Goal: Task Accomplishment & Management: Manage account settings

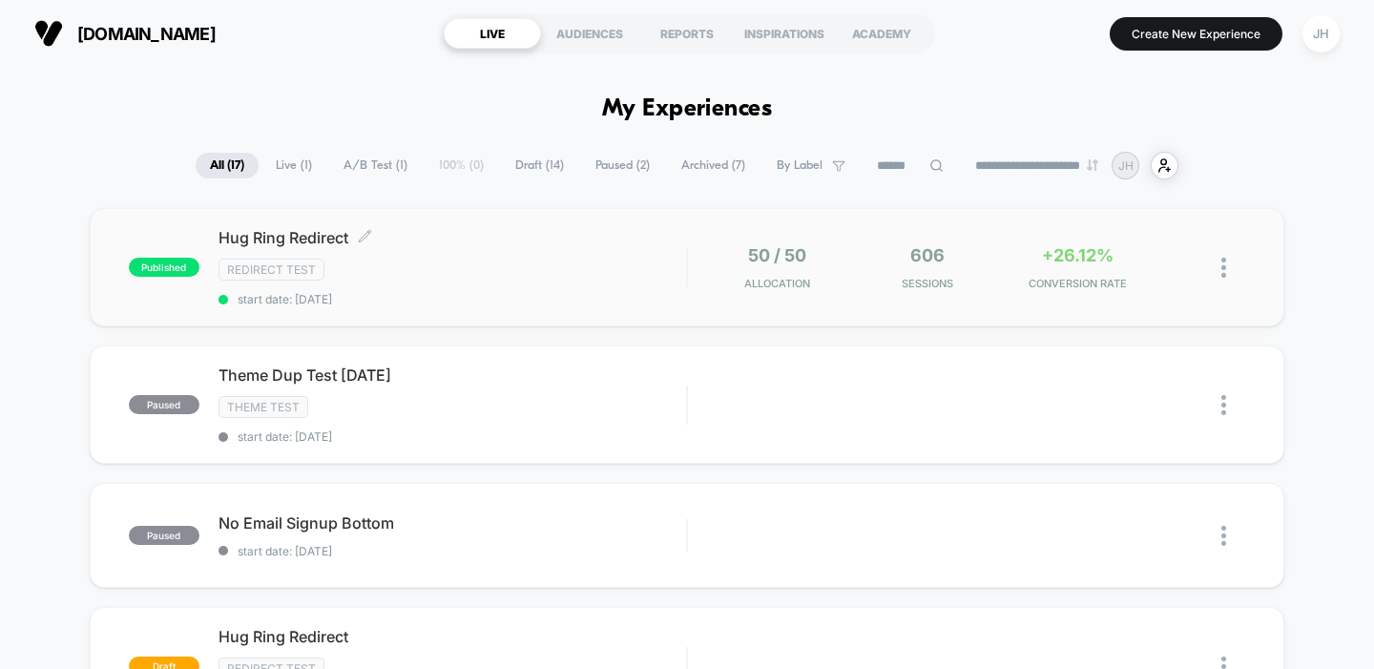
click at [668, 281] on div "Hug Ring Redirect Click to edit experience details Click to edit experience det…" at bounding box center [453, 267] width 469 height 78
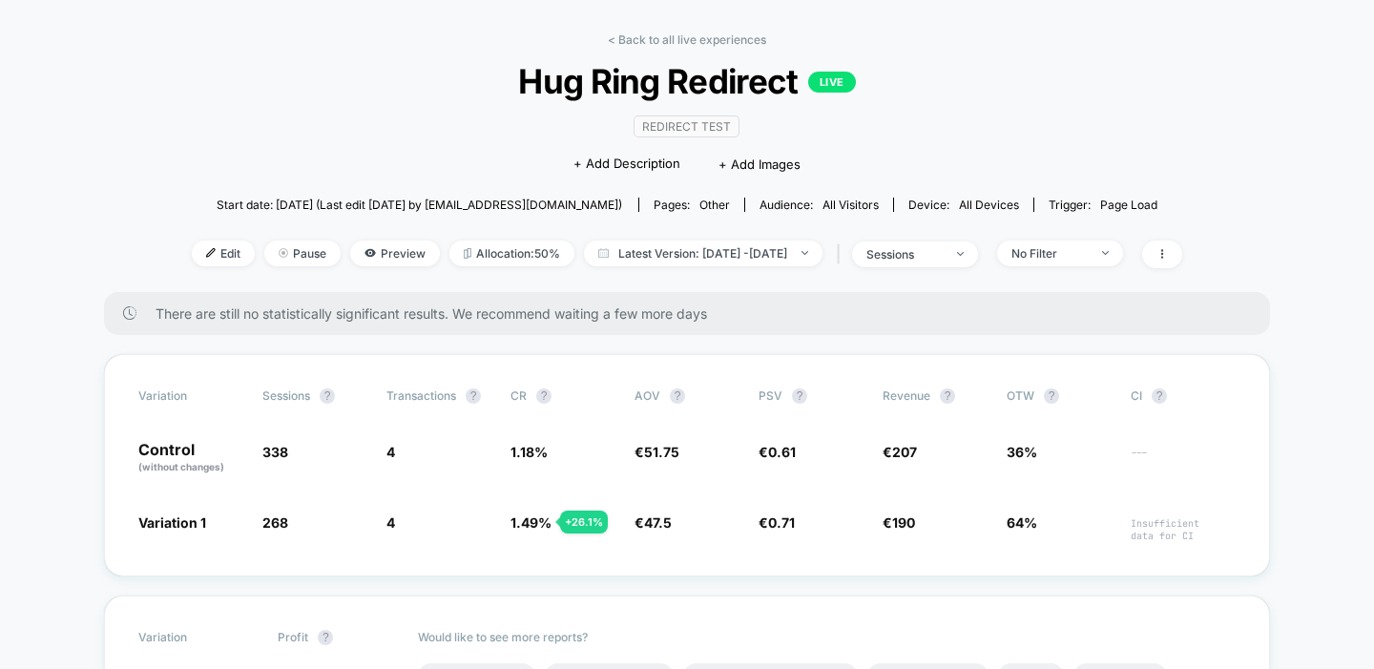
scroll to position [93, 0]
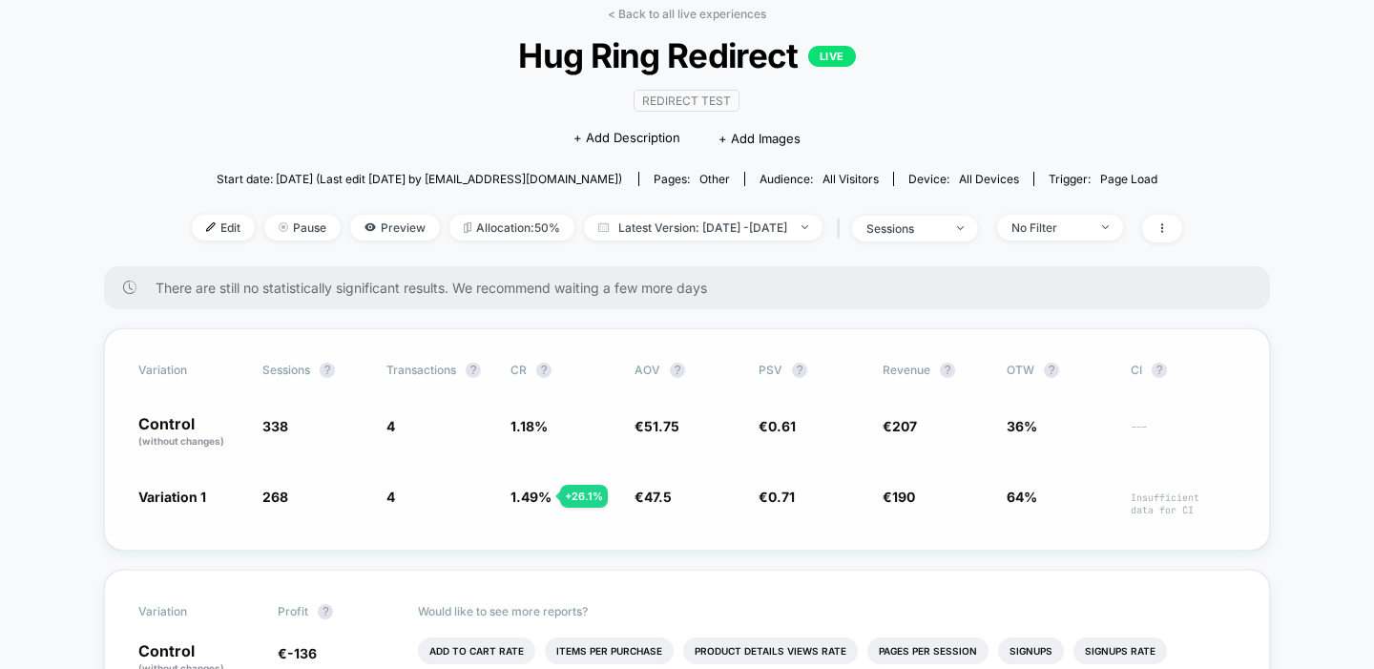
drag, startPoint x: 391, startPoint y: 419, endPoint x: 403, endPoint y: 493, distance: 75.3
click at [403, 493] on div "Variation Sessions ? Transactions ? CR ? AOV ? PSV ? Revenue ? OTW ? CI ? Contr…" at bounding box center [687, 439] width 1166 height 222
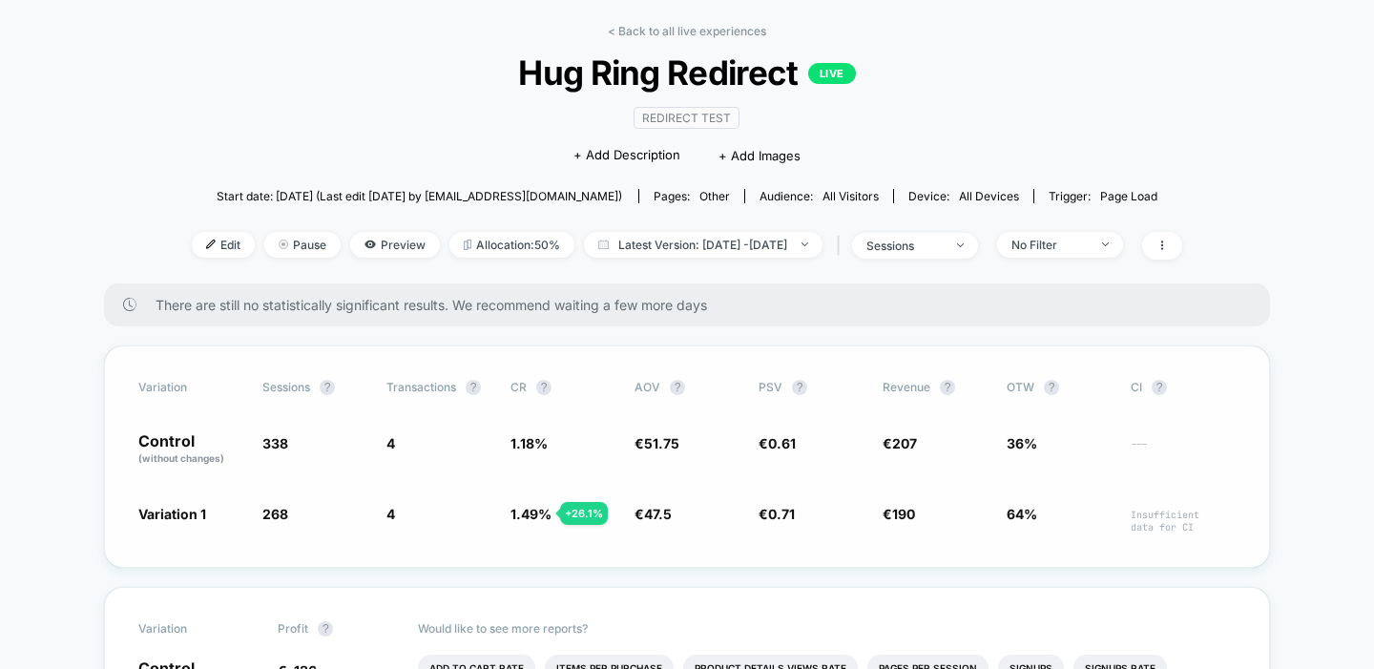
scroll to position [73, 0]
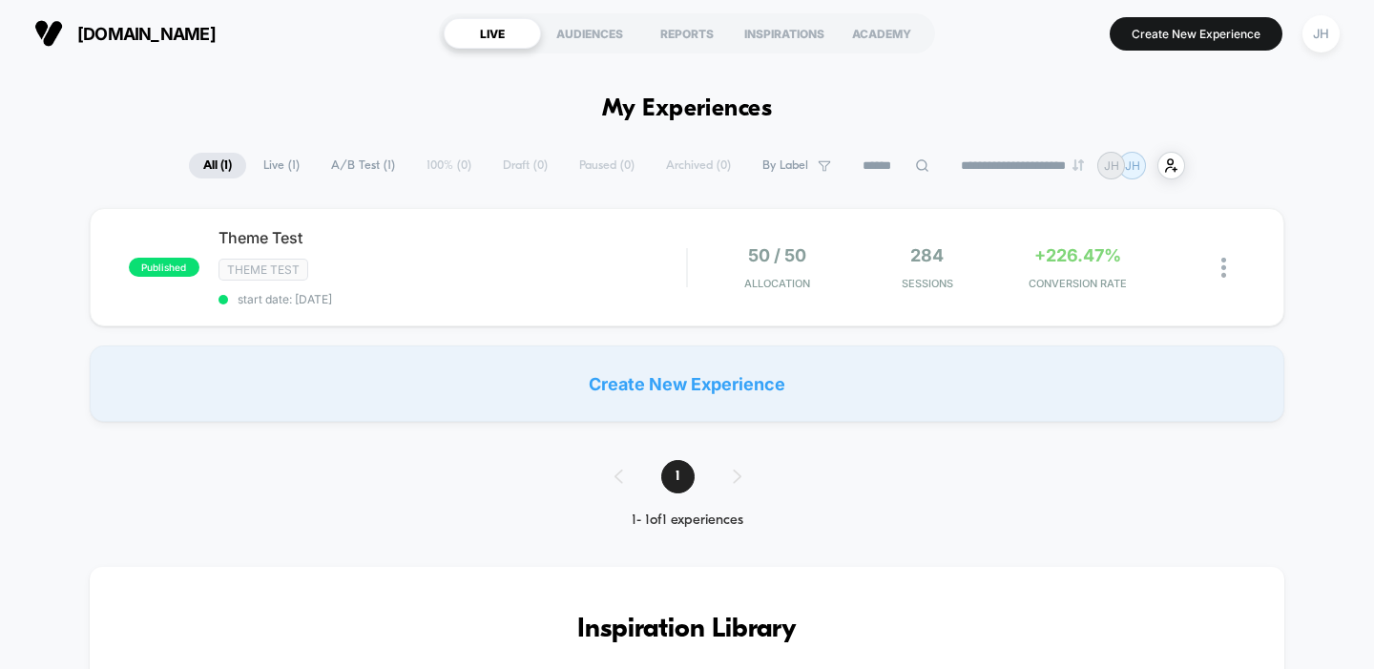
click at [620, 104] on h1 "My Experiences" at bounding box center [687, 109] width 171 height 28
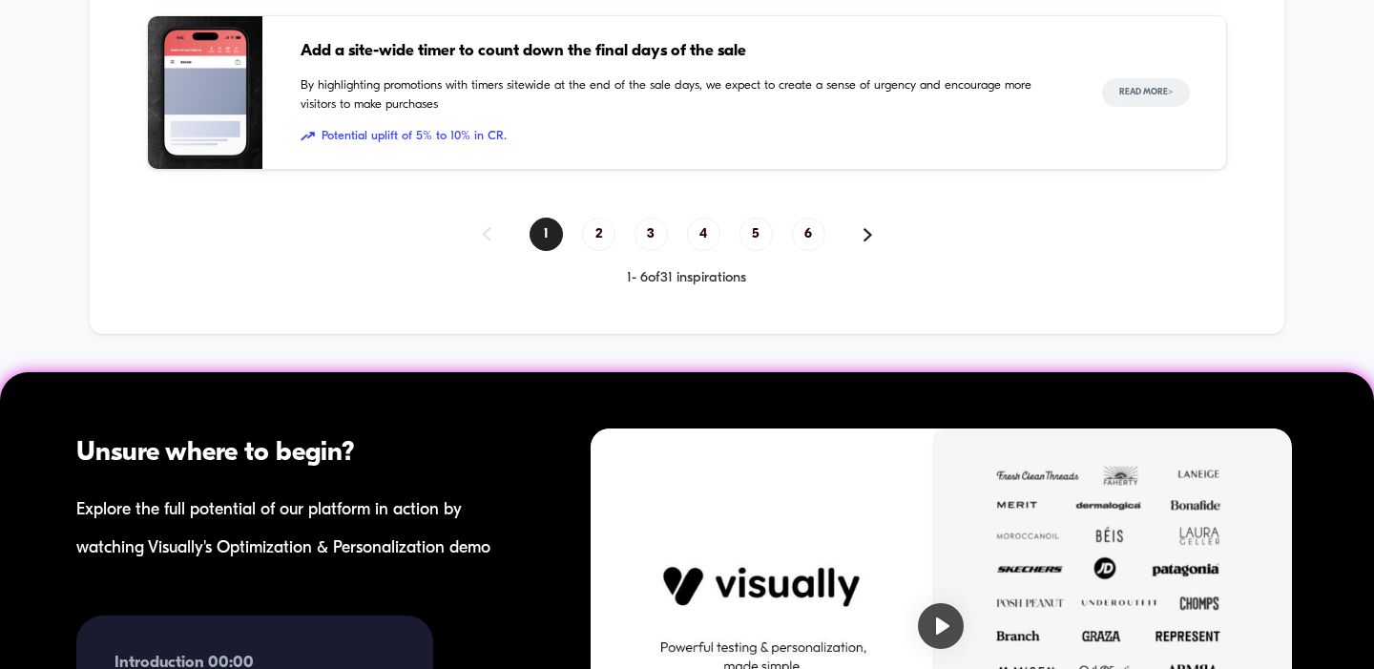
scroll to position [1942, 0]
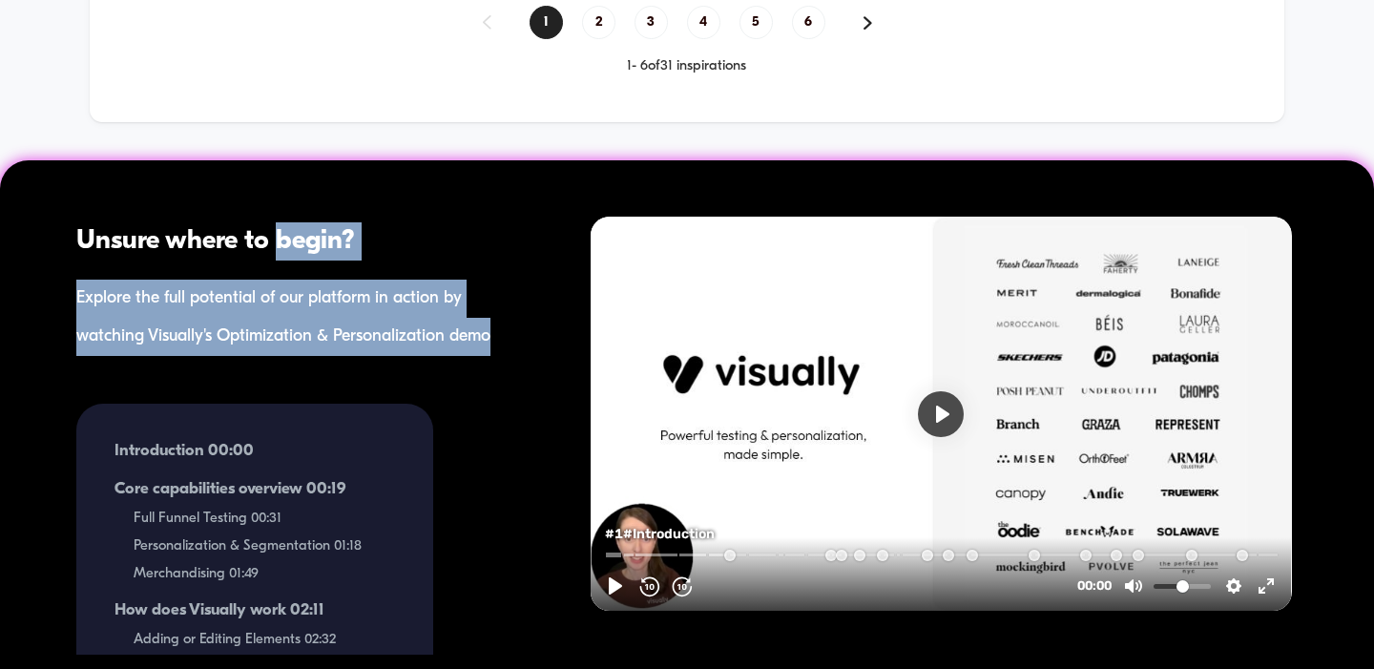
drag, startPoint x: 279, startPoint y: 230, endPoint x: 503, endPoint y: 330, distance: 245.7
click at [503, 330] on div "Unsure where to begin? Explore the full potential of our platform in action by …" at bounding box center [261, 415] width 522 height 480
click at [503, 330] on div "Explore the full potential of our platform in action by watching Visually's Opt…" at bounding box center [299, 318] width 446 height 76
drag, startPoint x: 517, startPoint y: 330, endPoint x: 61, endPoint y: 231, distance: 466.9
click at [61, 231] on div "Unsure where to begin? Explore the full potential of our platform in action by …" at bounding box center [261, 415] width 522 height 480
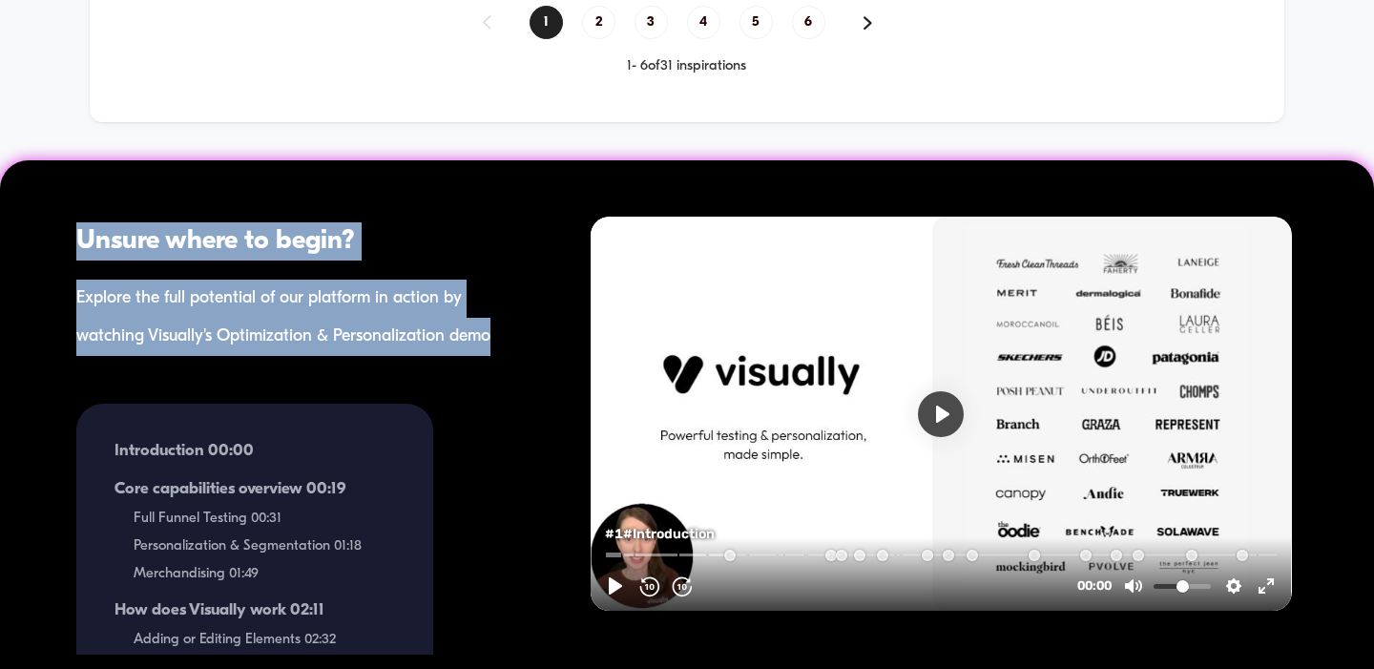
click at [61, 231] on div "Unsure where to begin? Explore the full potential of our platform in action by …" at bounding box center [261, 415] width 522 height 480
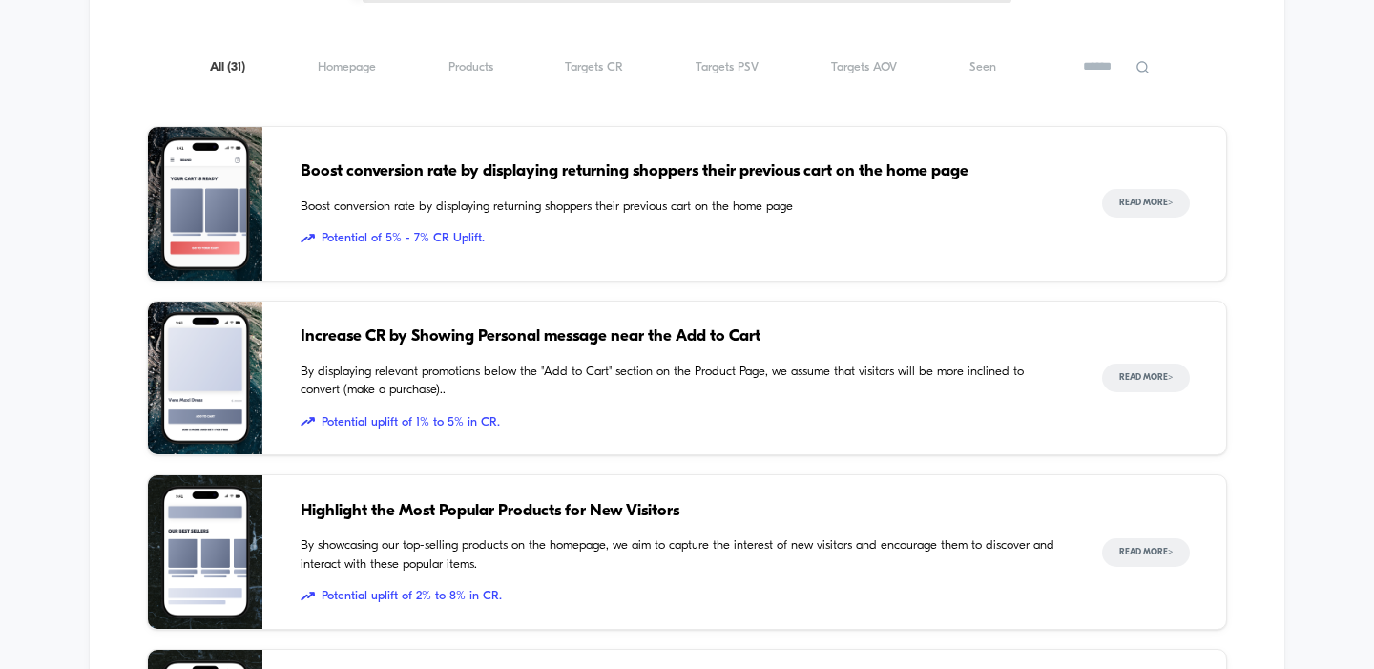
scroll to position [0, 0]
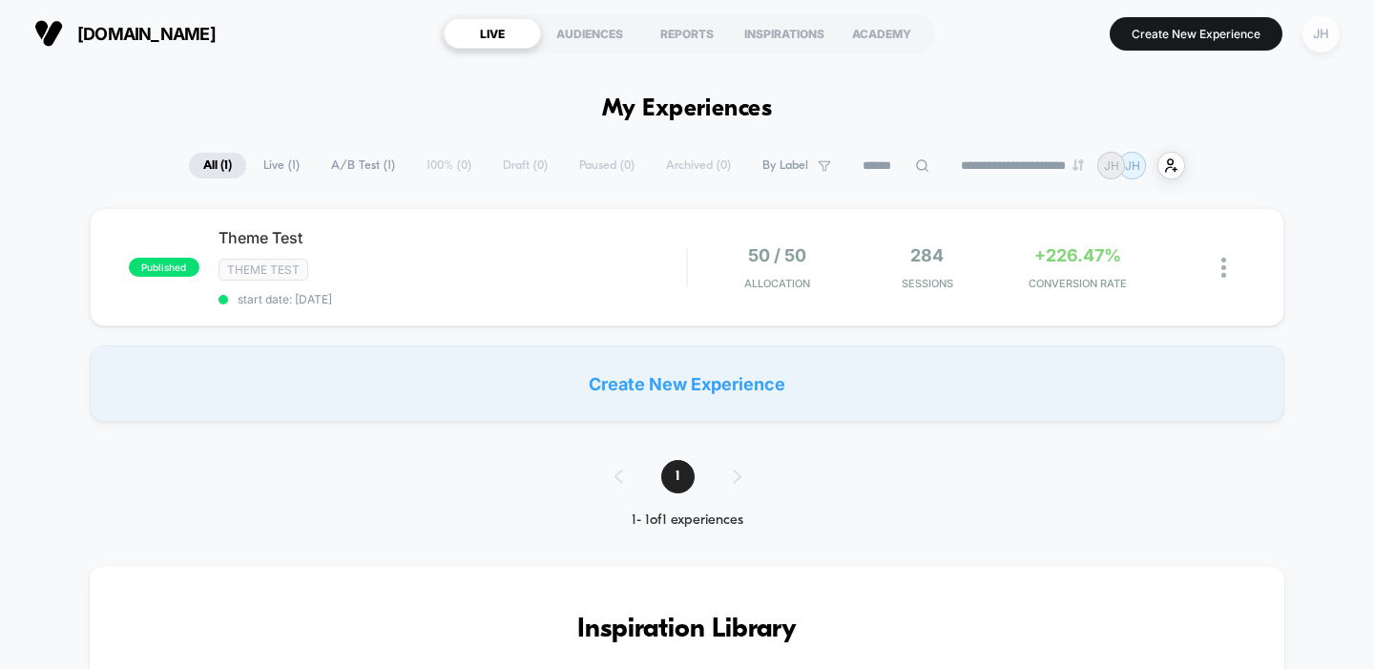
click at [1309, 41] on div "JH" at bounding box center [1321, 33] width 37 height 37
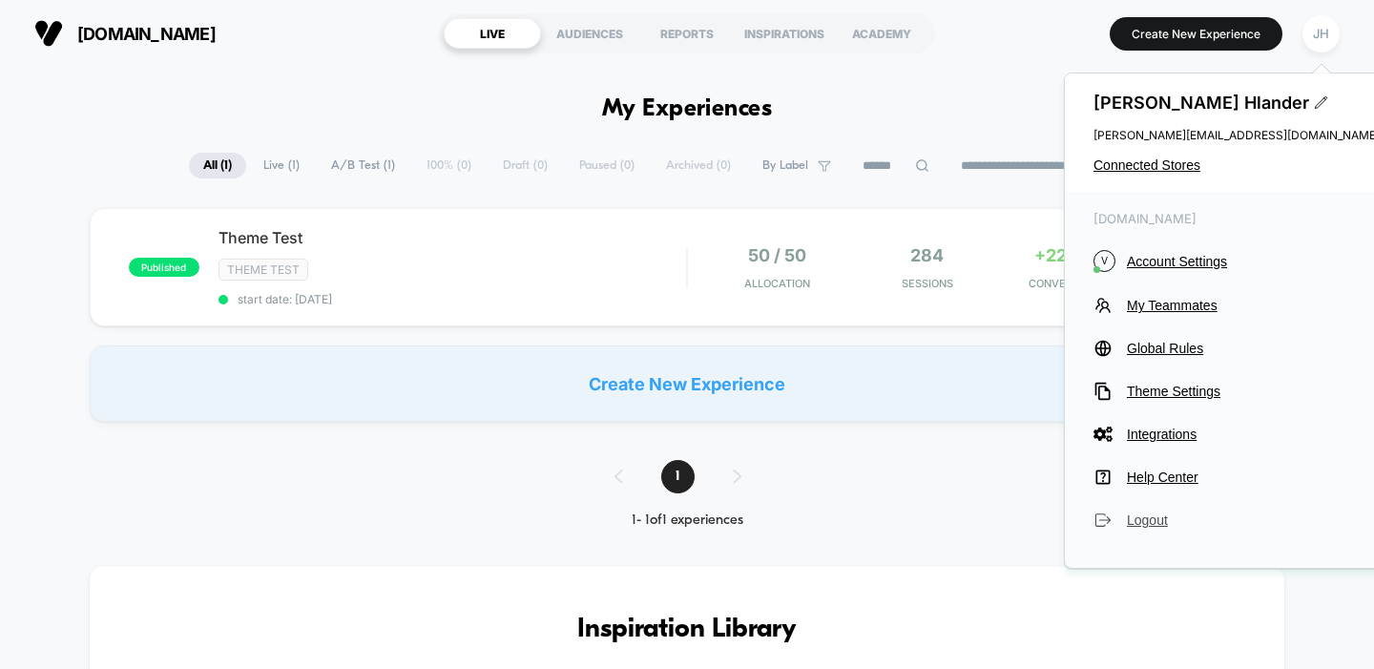
click at [1143, 514] on span "Logout" at bounding box center [1253, 520] width 253 height 15
